Goal: Obtain resource: Download file/media

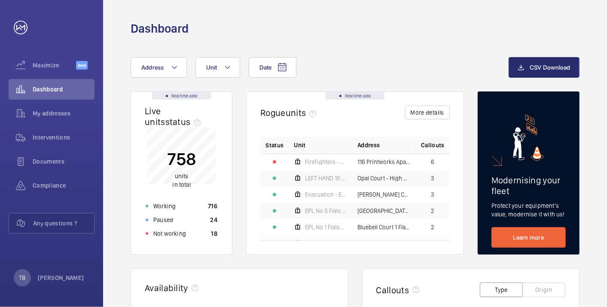
click at [332, 21] on div "Dashboard" at bounding box center [355, 29] width 449 height 16
click at [324, 21] on div "Dashboard" at bounding box center [355, 29] width 449 height 16
click at [198, 235] on div "Not working 18" at bounding box center [181, 234] width 82 height 14
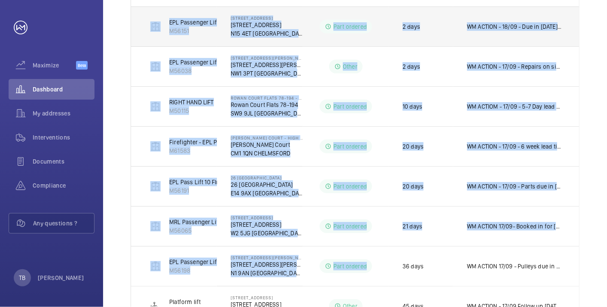
scroll to position [294, 0]
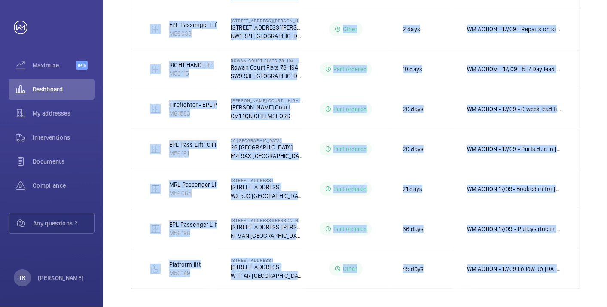
drag, startPoint x: 145, startPoint y: 166, endPoint x: 604, endPoint y: 285, distance: 474.4
click at [604, 285] on div "Shutdown Breakdown Address Unit 1 – 10 of 10 Units Address Status Stopped since…" at bounding box center [355, 55] width 504 height 509
copy table "Units Address Status Stopped since Additional information Firefighters - EPL Pa…"
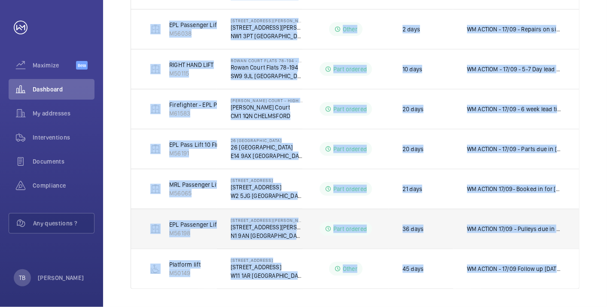
scroll to position [0, 0]
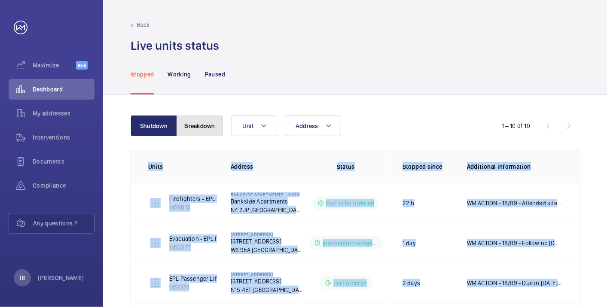
click at [198, 131] on button "Breakdown" at bounding box center [200, 126] width 46 height 21
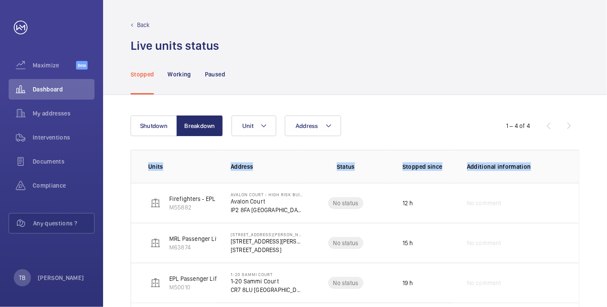
click at [126, 164] on div "Shutdown Breakdown Address Unit 1 – 4 of 4 Units Address Status Stopped since A…" at bounding box center [355, 229] width 504 height 269
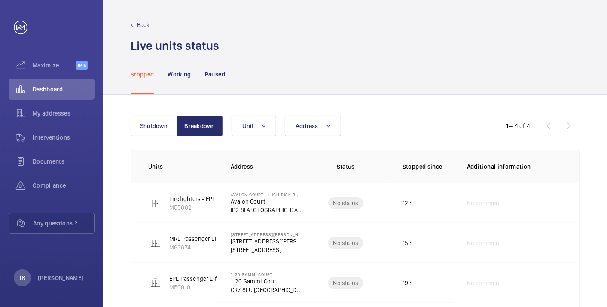
scroll to position [55, 0]
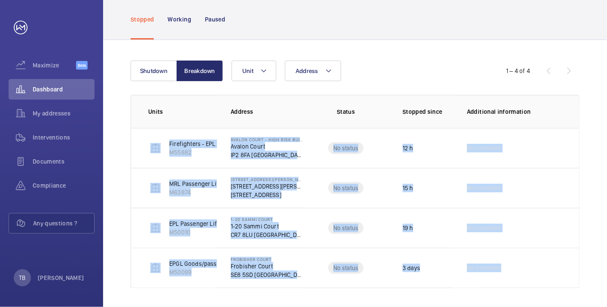
drag, startPoint x: 144, startPoint y: 140, endPoint x: 607, endPoint y: 258, distance: 477.9
click at [607, 254] on html "Your request has been sent. We will contact you soon. Maximize Beta Dashboard M…" at bounding box center [303, 153] width 607 height 307
copy tbody "Firefighters - EPL Passenger Lift No 1 M55882 Avalon Court - High Risk Building…"
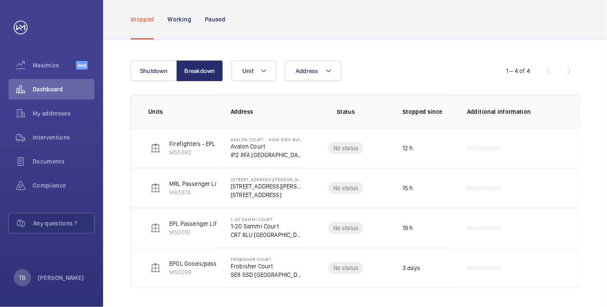
click at [296, 22] on div "Stopped Working Paused" at bounding box center [355, 19] width 449 height 41
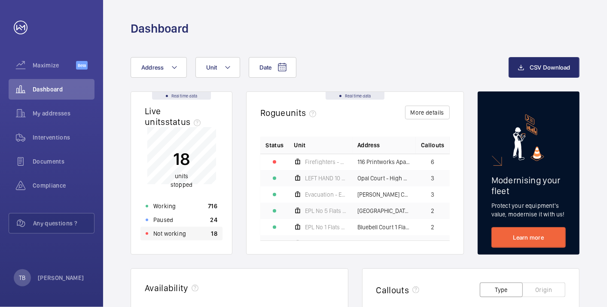
click at [200, 232] on div "Not working 18" at bounding box center [181, 234] width 82 height 14
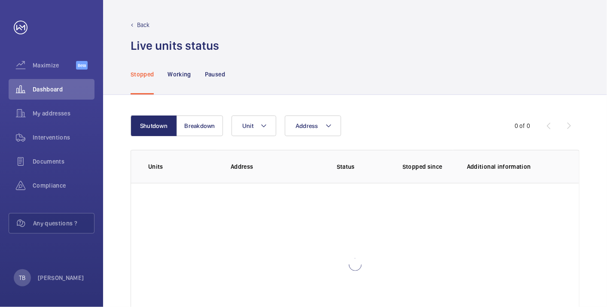
scroll to position [59, 0]
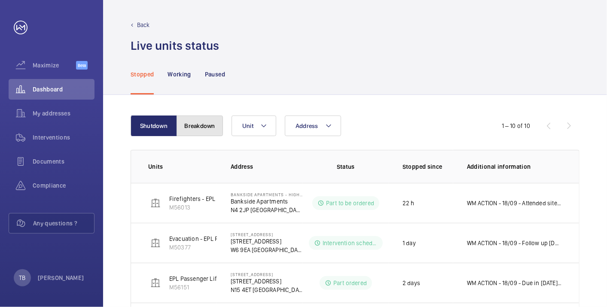
click at [199, 120] on button "Breakdown" at bounding box center [200, 126] width 46 height 21
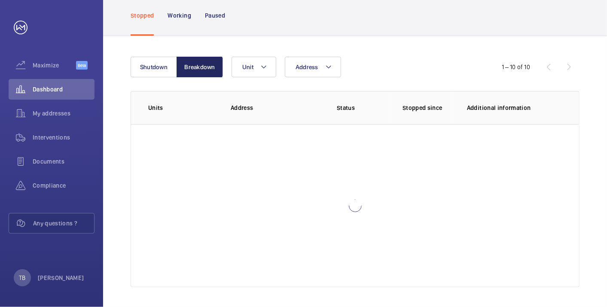
scroll to position [55, 0]
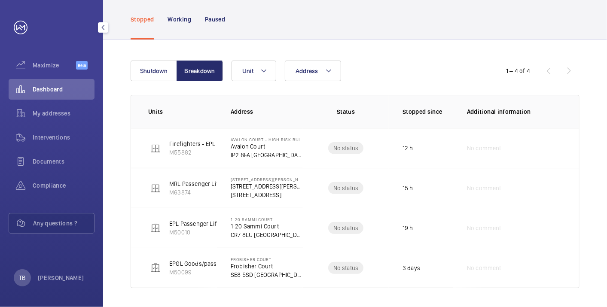
click at [56, 90] on span "Dashboard" at bounding box center [64, 89] width 62 height 9
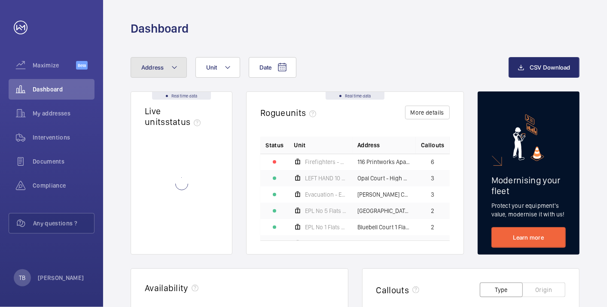
click at [171, 73] on button "Address" at bounding box center [159, 67] width 56 height 21
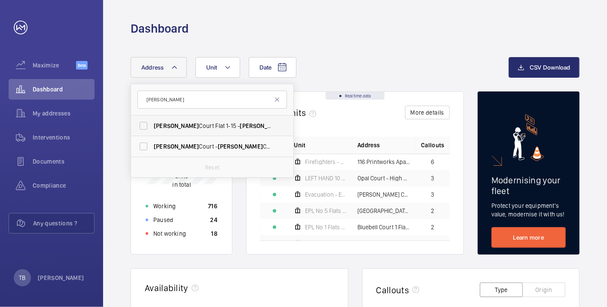
type input "[PERSON_NAME]"
click at [174, 119] on label "[PERSON_NAME] Court Flat [STREET_ADDRESS][PERSON_NAME]" at bounding box center [205, 126] width 149 height 21
click at [152, 119] on input "[PERSON_NAME] Court Flat [STREET_ADDRESS][PERSON_NAME]" at bounding box center [143, 125] width 17 height 17
checkbox input "true"
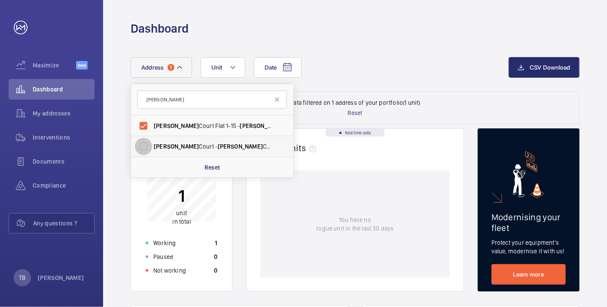
click at [144, 146] on input "[PERSON_NAME] Court - [PERSON_NAME][GEOGRAPHIC_DATA], LONDON E8 1FE" at bounding box center [143, 146] width 17 height 17
checkbox input "true"
click at [169, 246] on p "Working" at bounding box center [164, 243] width 22 height 9
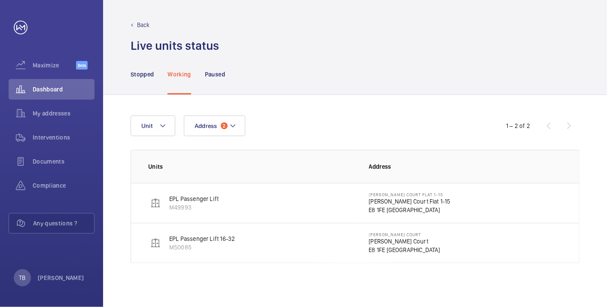
click at [375, 202] on p "[PERSON_NAME] Court Flat 1-15" at bounding box center [410, 201] width 82 height 9
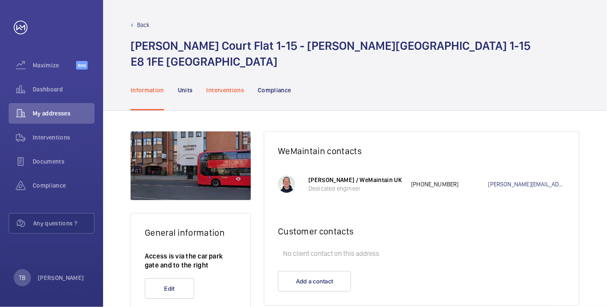
click at [229, 91] on p "Interventions" at bounding box center [226, 90] width 38 height 9
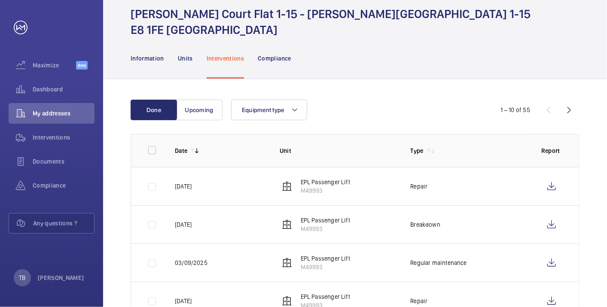
scroll to position [32, 0]
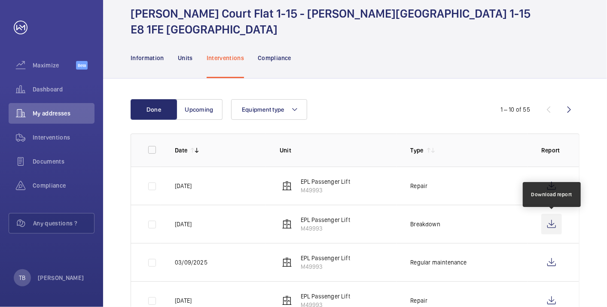
click at [551, 229] on wm-front-icon-button at bounding box center [551, 224] width 21 height 21
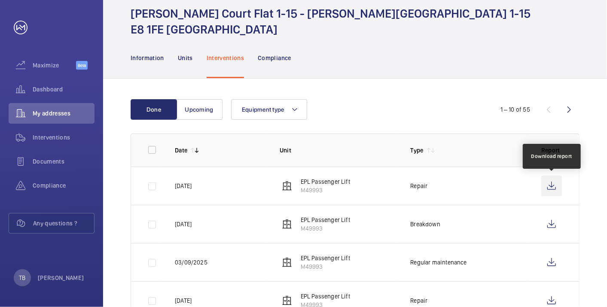
click at [550, 189] on wm-front-icon-button at bounding box center [551, 186] width 21 height 21
click at [548, 186] on wm-front-icon-button at bounding box center [551, 186] width 21 height 21
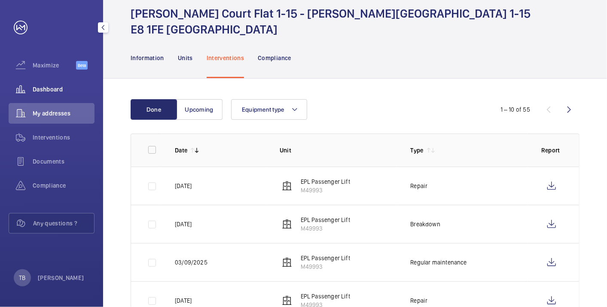
click at [61, 97] on div "Dashboard" at bounding box center [52, 89] width 86 height 21
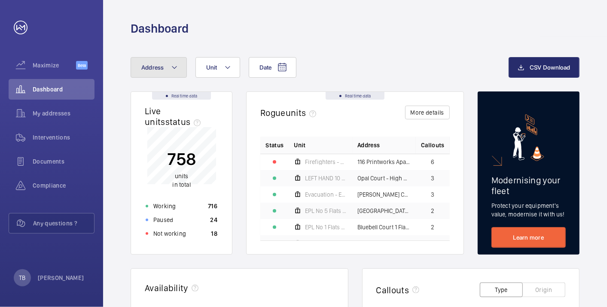
click at [164, 65] on button "Address" at bounding box center [159, 67] width 56 height 21
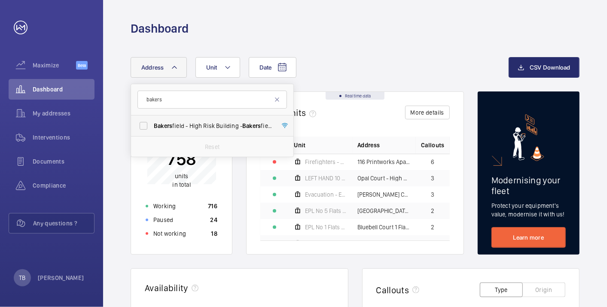
type input "bakers"
click at [198, 126] on span "Bakers field - High Risk Building - [GEOGRAPHIC_DATA] 0LT" at bounding box center [213, 126] width 118 height 9
click at [152, 126] on input "Bakers field - High Risk Building - [GEOGRAPHIC_DATA] 0LT" at bounding box center [143, 125] width 17 height 17
checkbox input "true"
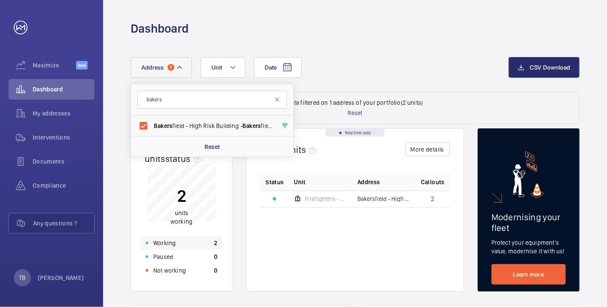
click at [183, 241] on div "Working 2" at bounding box center [181, 243] width 82 height 14
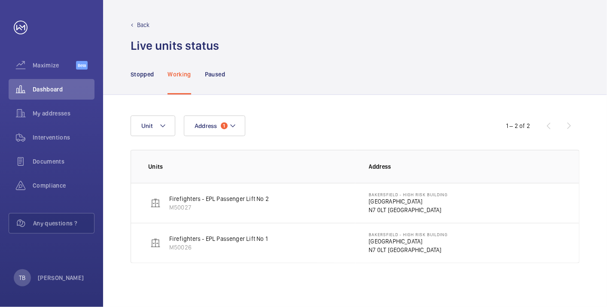
click at [397, 211] on p "N7 0LT [GEOGRAPHIC_DATA]" at bounding box center [408, 210] width 79 height 9
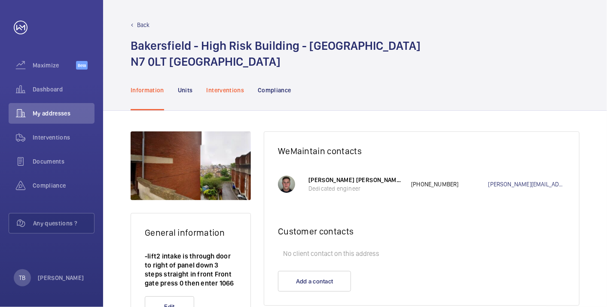
click at [235, 97] on div "Interventions" at bounding box center [226, 90] width 38 height 41
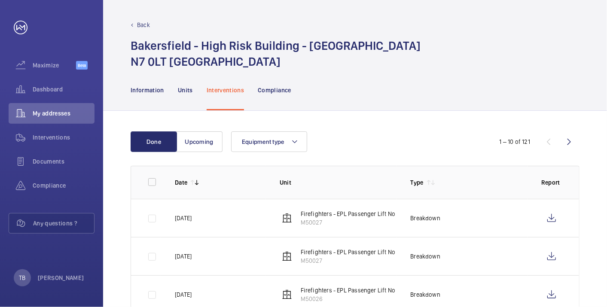
scroll to position [14, 0]
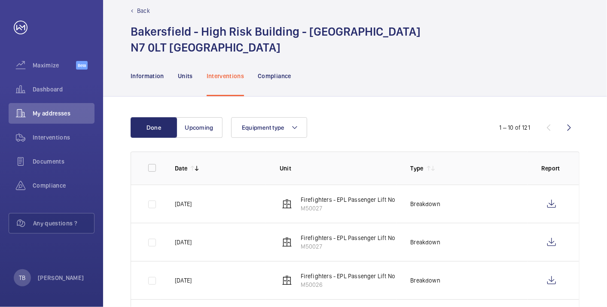
click at [353, 171] on p "Unit" at bounding box center [338, 168] width 117 height 9
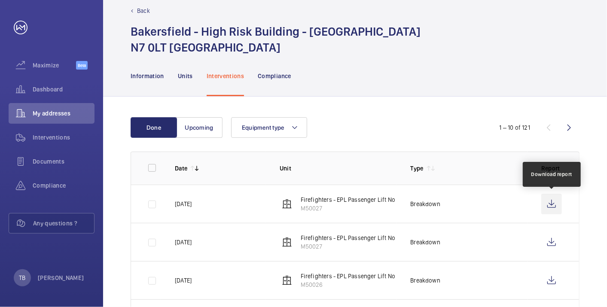
click at [554, 206] on wm-front-icon-button at bounding box center [551, 204] width 21 height 21
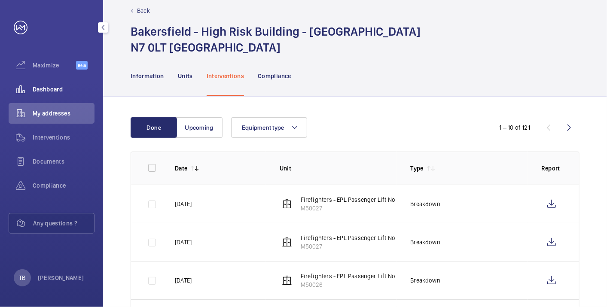
click at [56, 91] on span "Dashboard" at bounding box center [64, 89] width 62 height 9
